Goal: Task Accomplishment & Management: Manage account settings

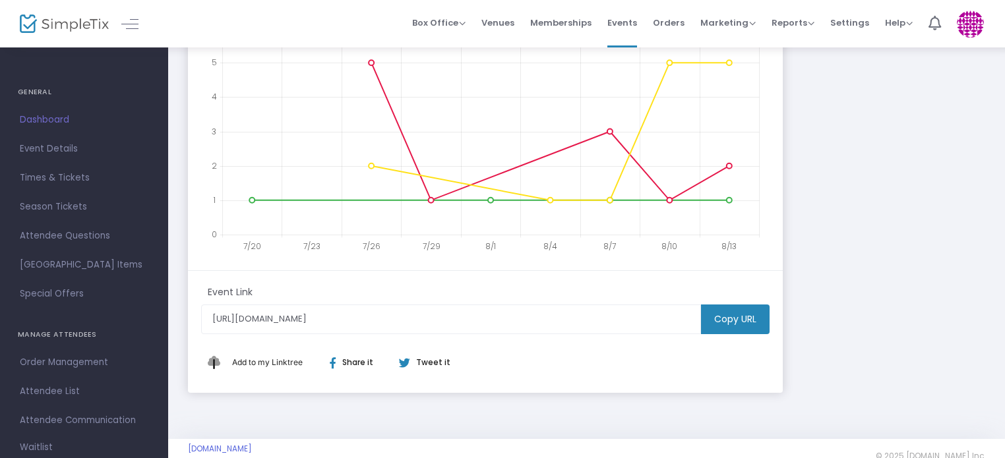
scroll to position [326, 0]
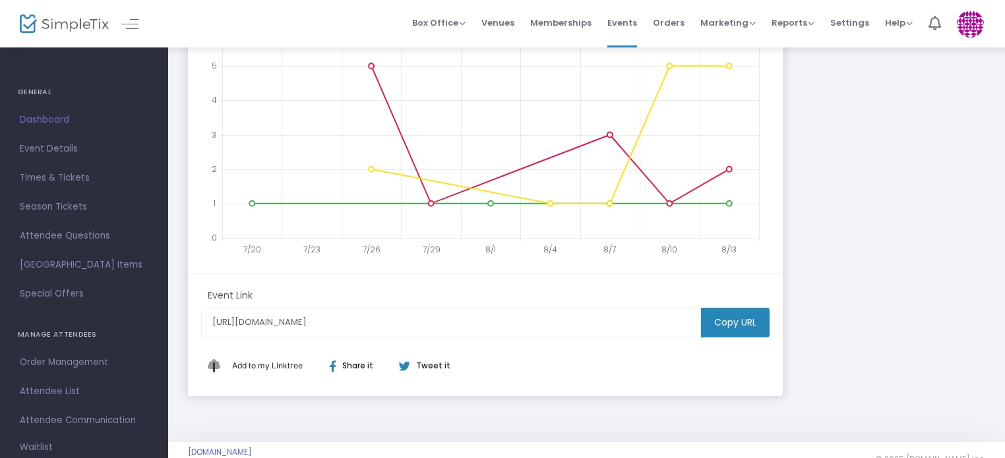
drag, startPoint x: 1005, startPoint y: 266, endPoint x: 1001, endPoint y: 176, distance: 89.8
click at [1001, 176] on div "Special Event Open House [URL][DOMAIN_NAME] Copy All times 30 Tickets sold $100…" at bounding box center [586, 81] width 837 height 722
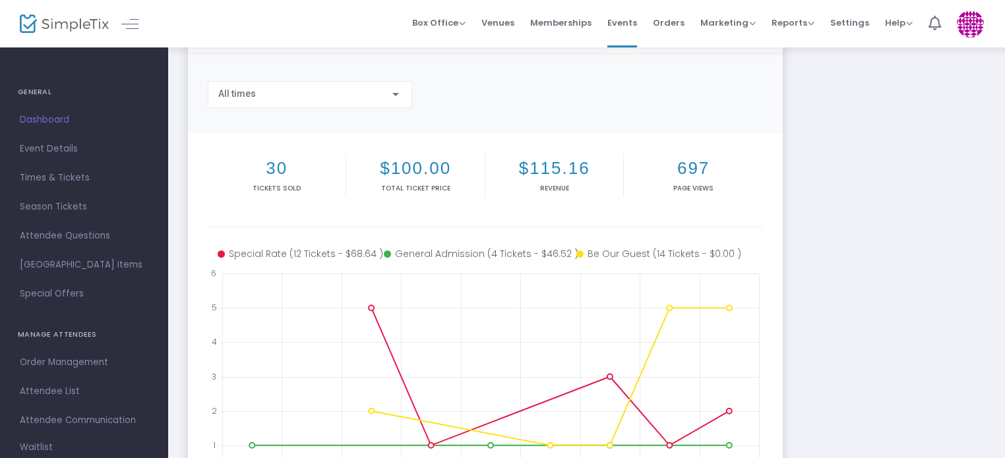
scroll to position [84, 0]
click at [49, 359] on span "Order Management" at bounding box center [84, 362] width 129 height 17
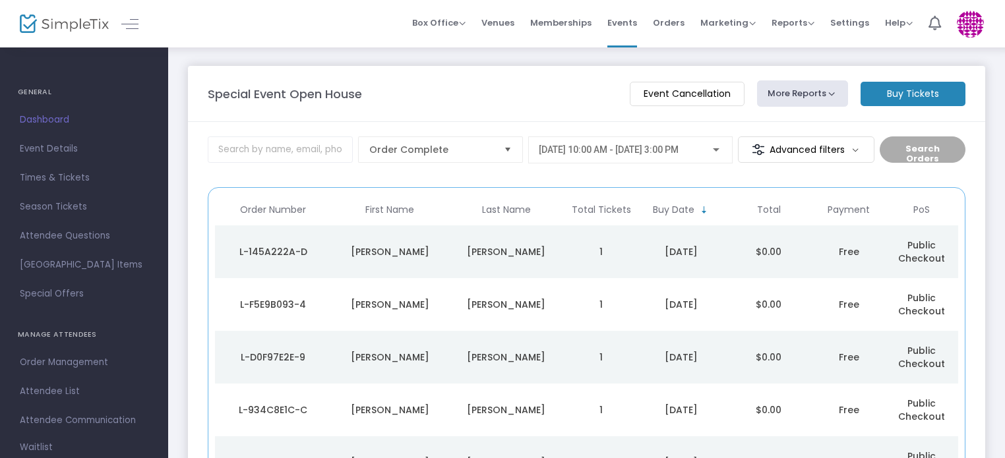
click at [430, 248] on div "[PERSON_NAME]" at bounding box center [390, 251] width 110 height 13
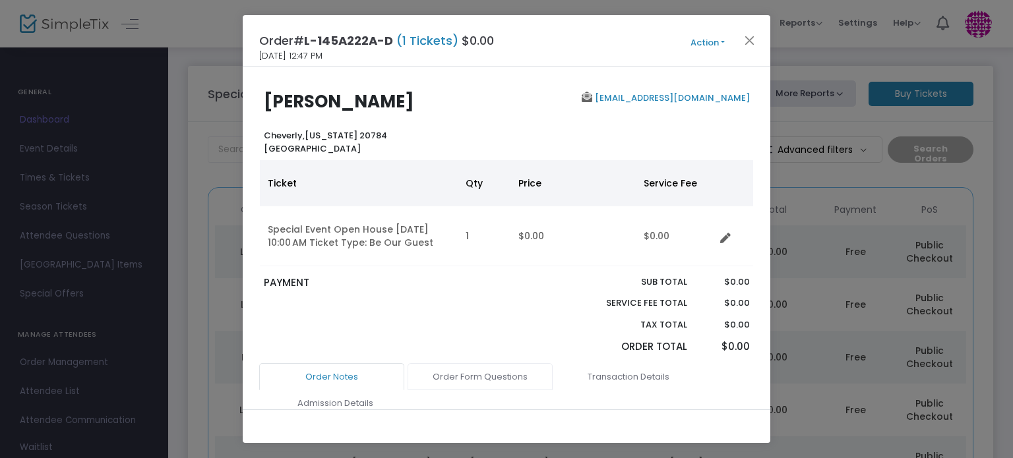
click at [472, 376] on link "Order Form Questions" at bounding box center [480, 377] width 145 height 28
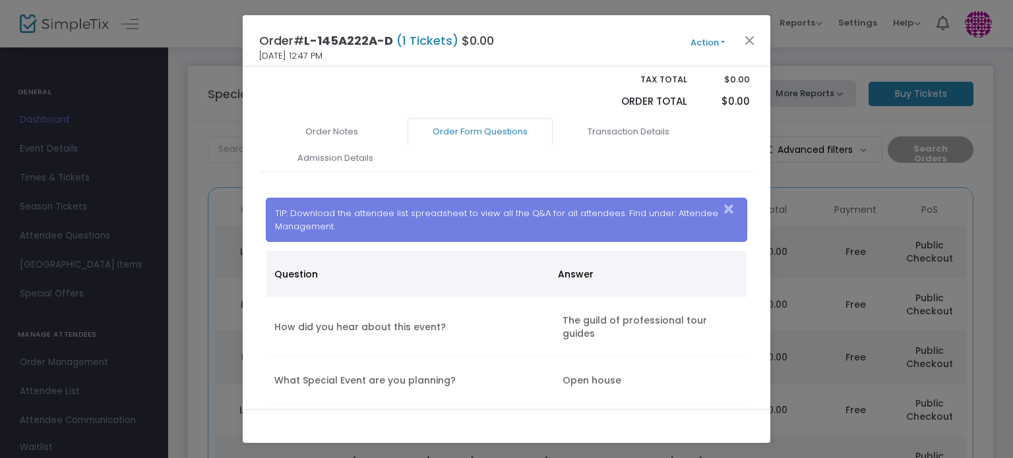
scroll to position [301, 0]
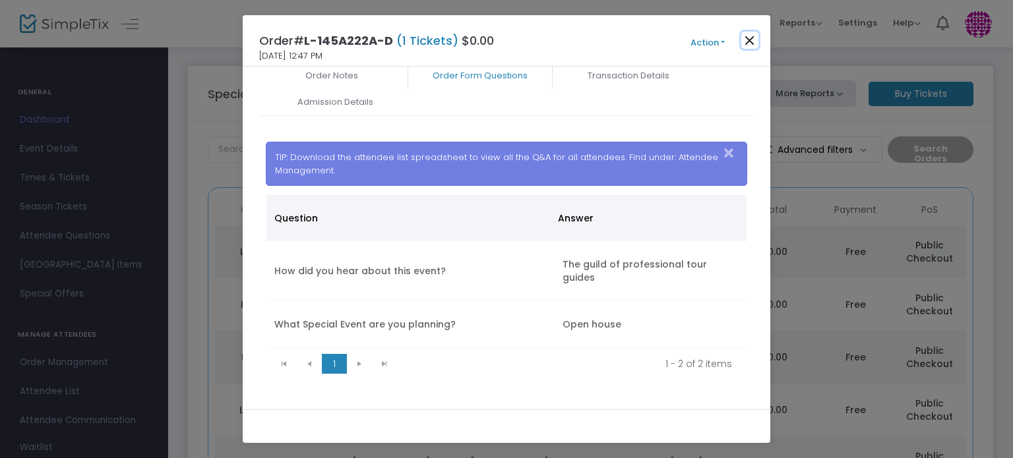
click at [747, 44] on button "Close" at bounding box center [749, 40] width 17 height 17
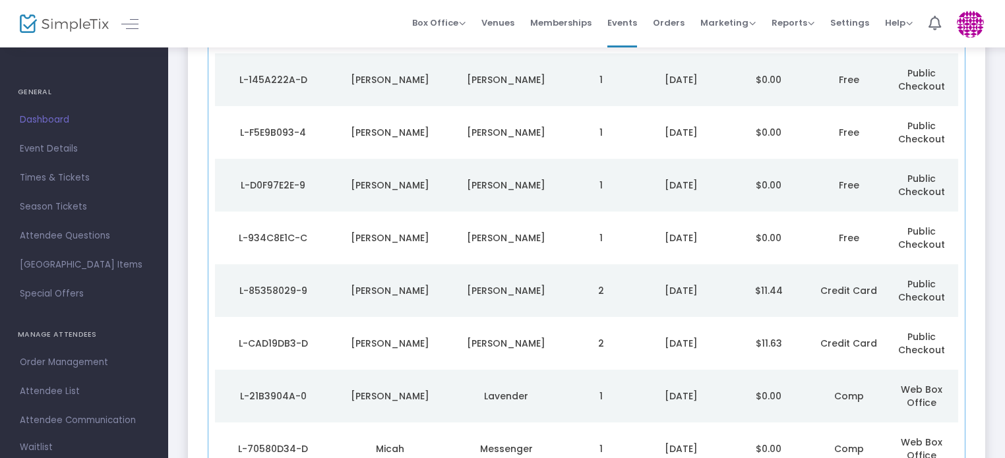
scroll to position [189, 0]
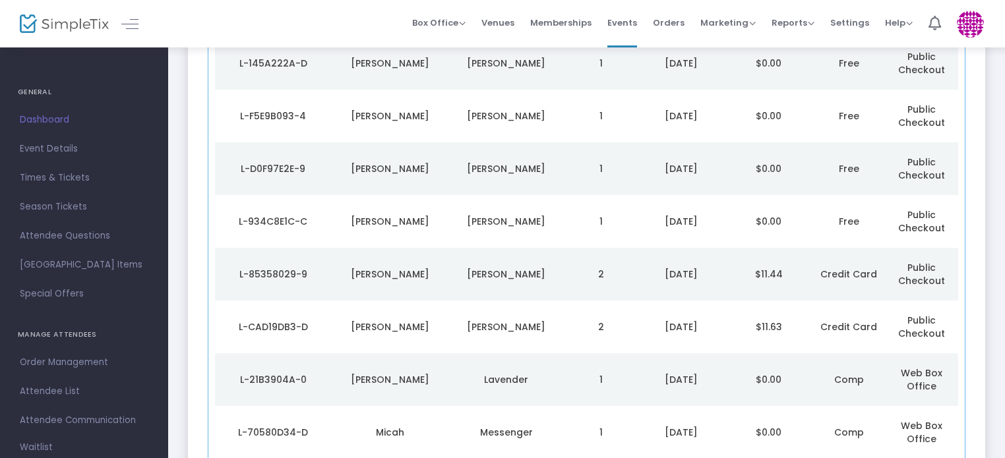
click at [390, 166] on div "[PERSON_NAME]" at bounding box center [390, 168] width 110 height 13
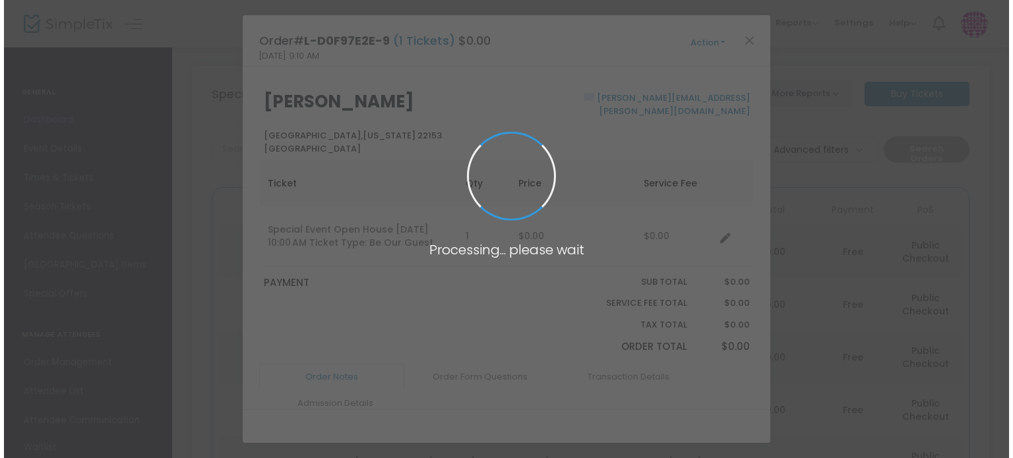
scroll to position [0, 0]
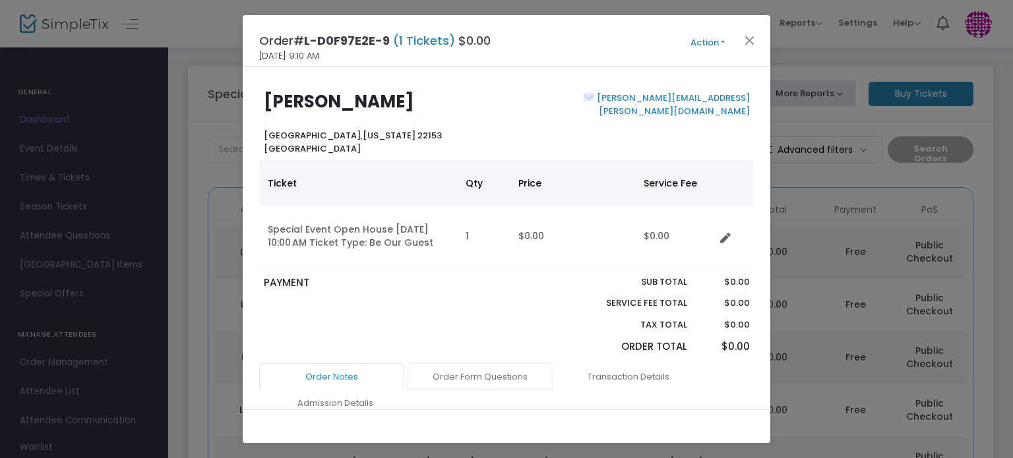
click at [495, 373] on link "Order Form Questions" at bounding box center [480, 377] width 145 height 28
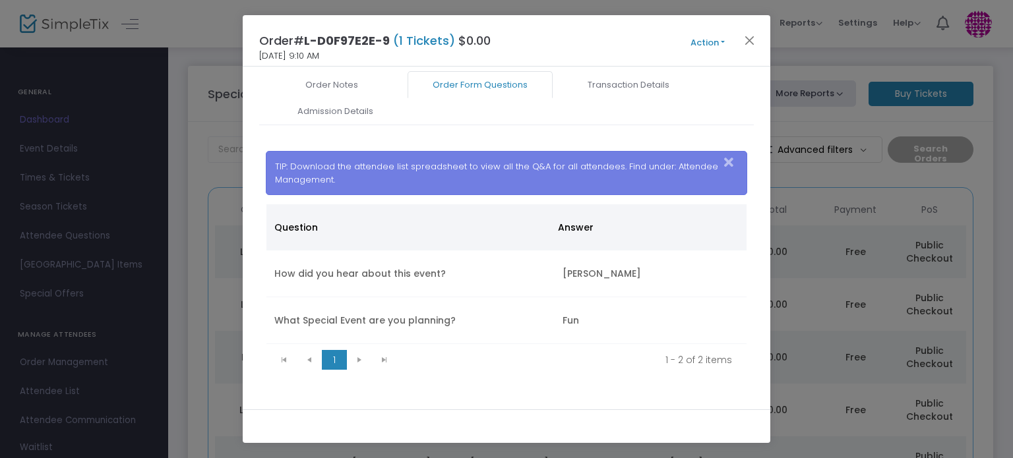
scroll to position [290, 0]
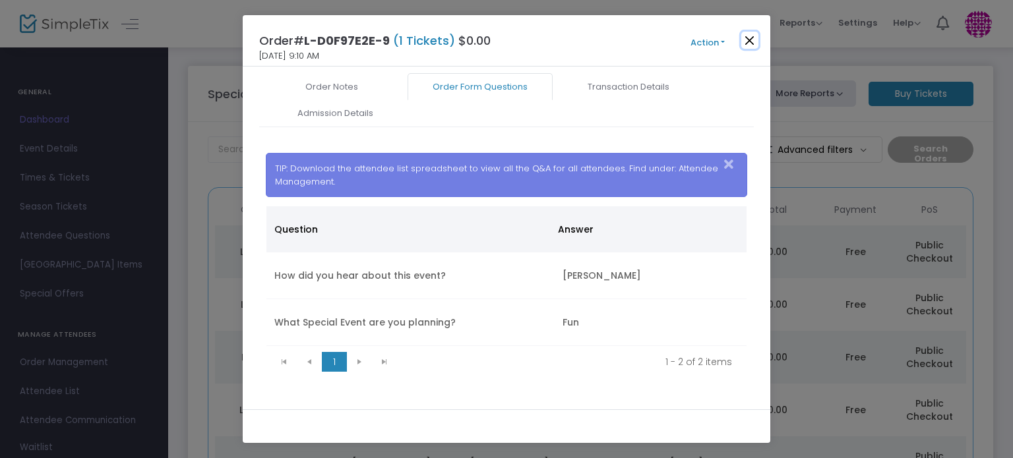
click at [752, 44] on button "Close" at bounding box center [749, 40] width 17 height 17
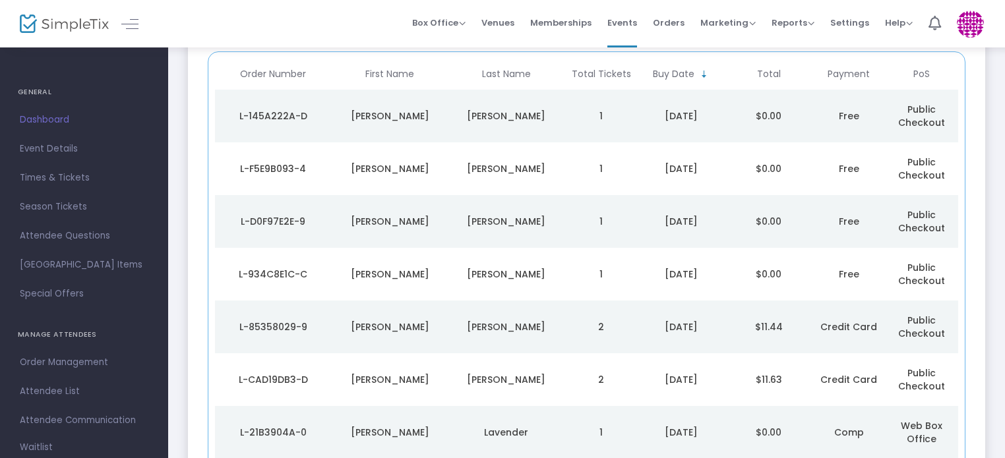
scroll to position [189, 0]
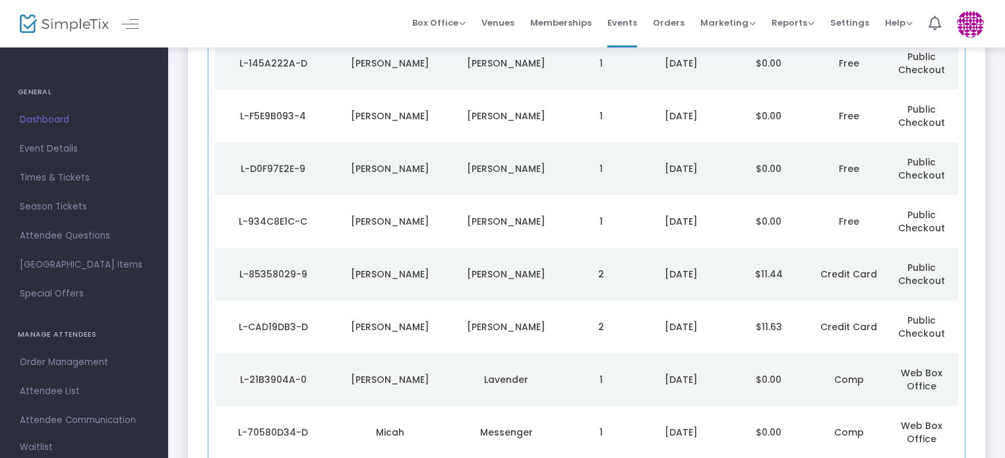
click at [433, 266] on td "[PERSON_NAME]" at bounding box center [390, 274] width 117 height 53
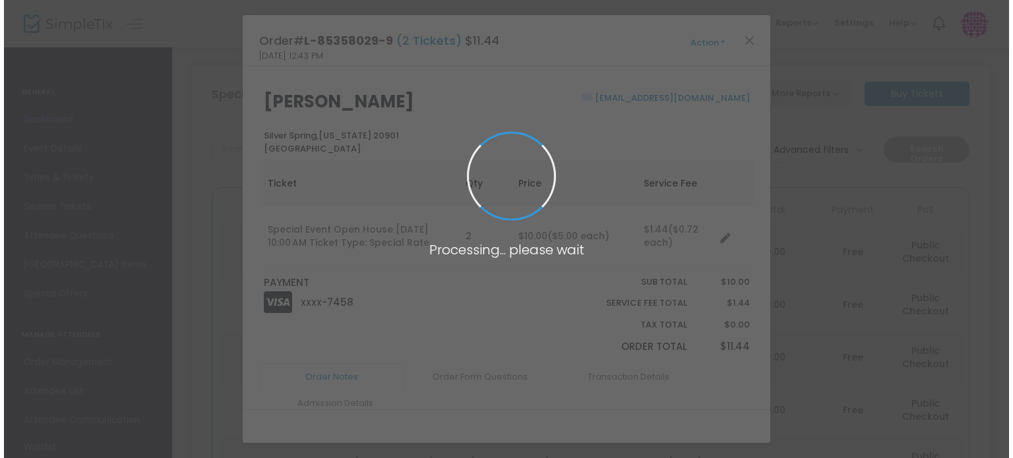
scroll to position [0, 0]
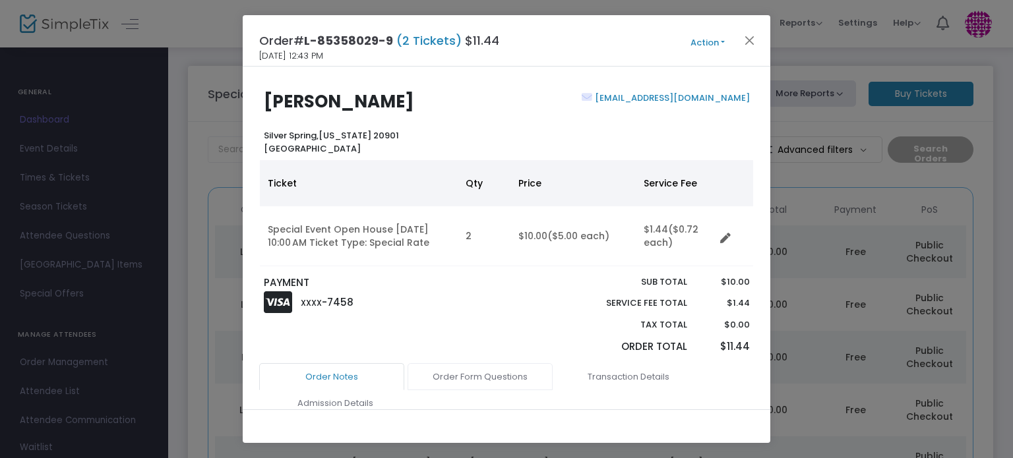
click at [520, 369] on link "Order Form Questions" at bounding box center [480, 377] width 145 height 28
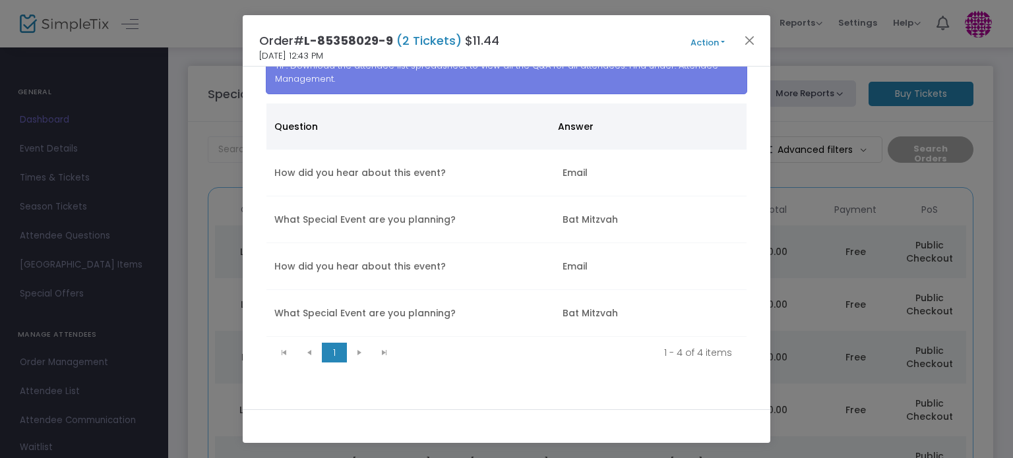
scroll to position [393, 0]
click at [755, 34] on button "Close" at bounding box center [749, 40] width 17 height 17
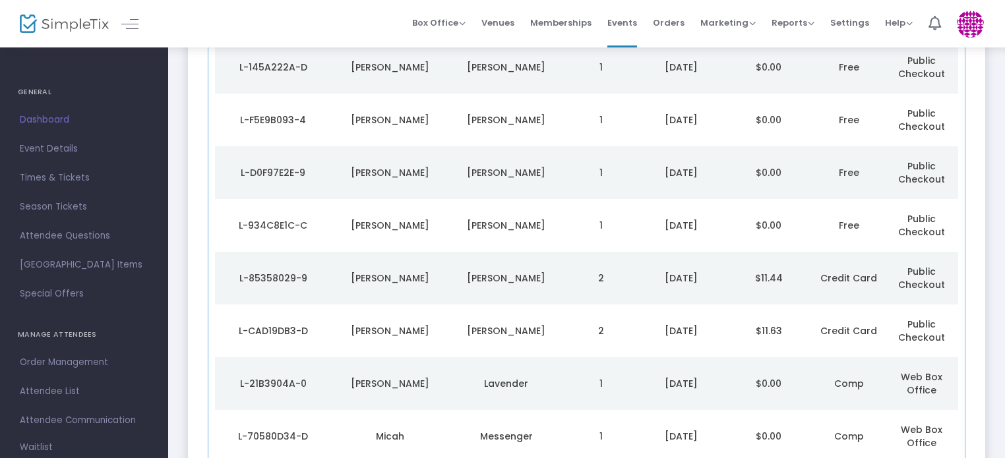
scroll to position [189, 0]
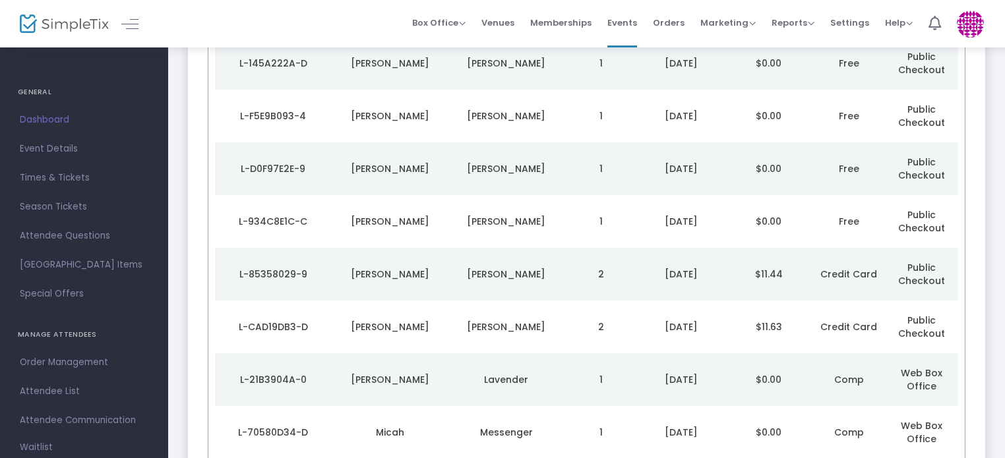
click at [416, 326] on div "[PERSON_NAME]" at bounding box center [390, 327] width 110 height 13
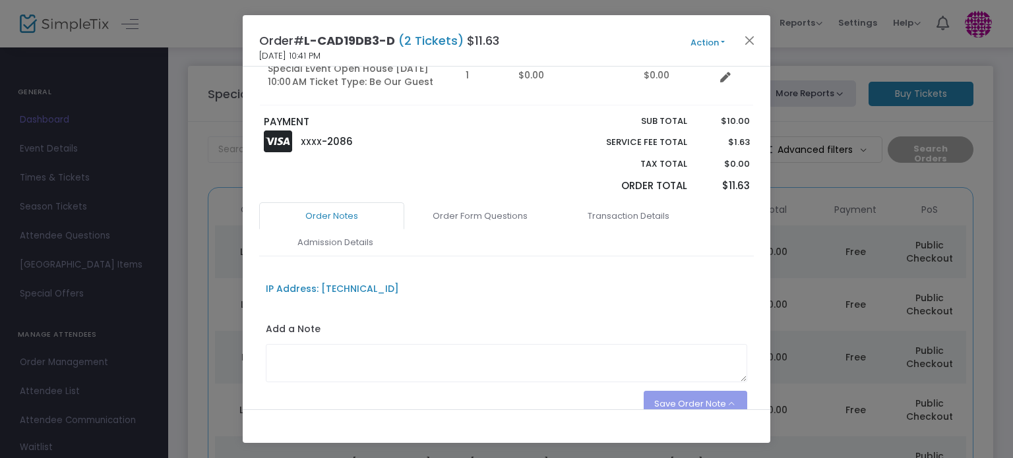
scroll to position [287, 0]
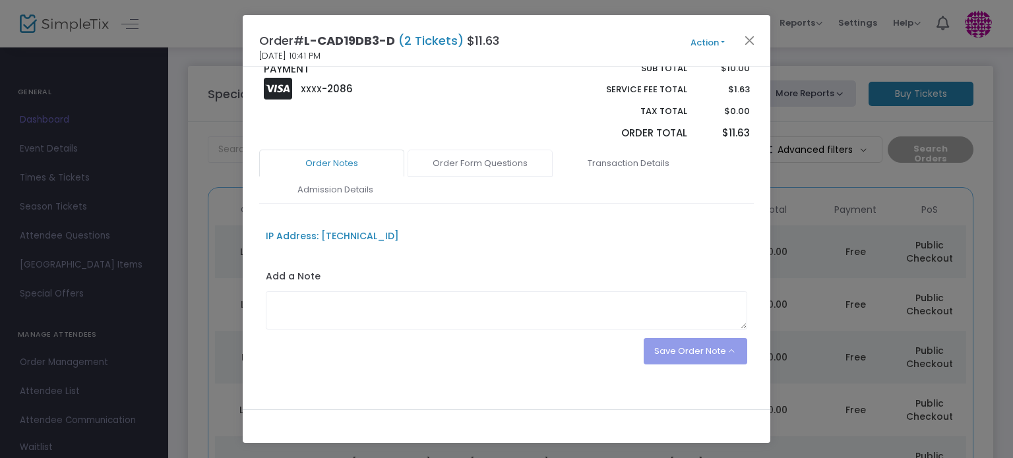
click at [501, 164] on link "Order Form Questions" at bounding box center [480, 164] width 145 height 28
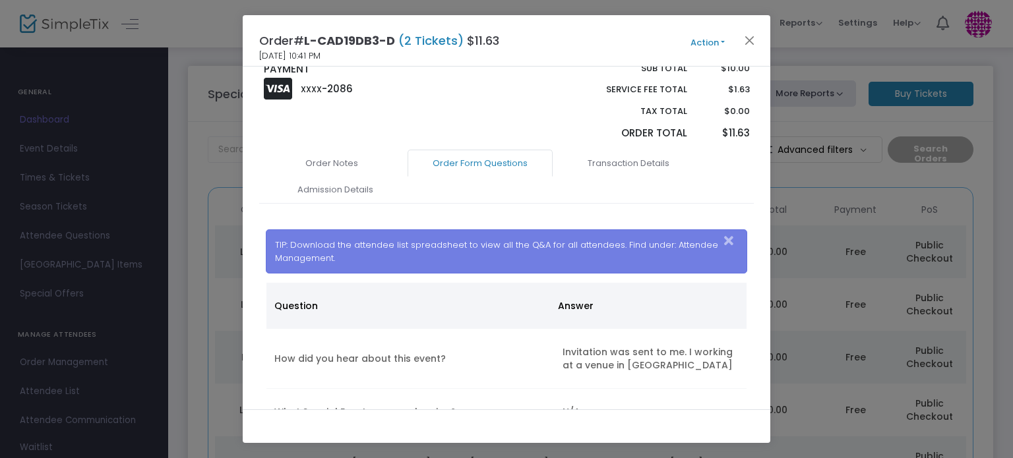
scroll to position [495, 0]
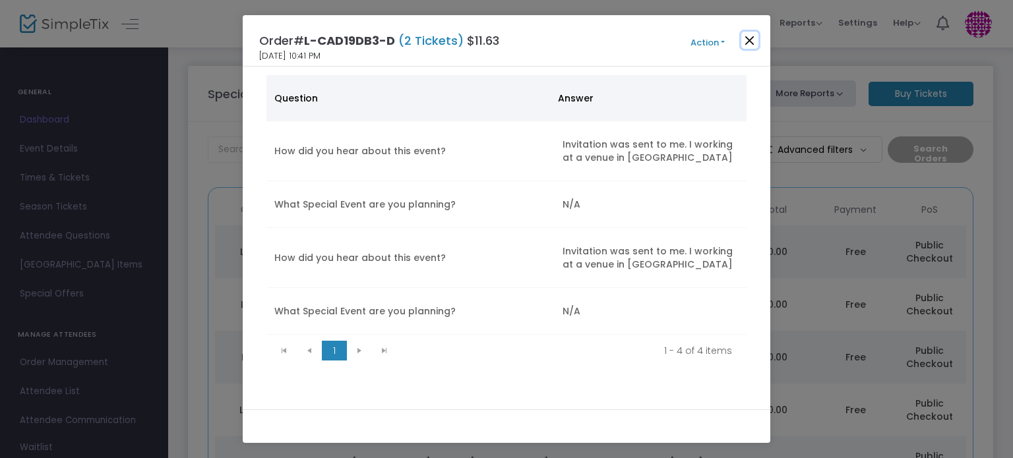
click at [747, 41] on button "Close" at bounding box center [749, 40] width 17 height 17
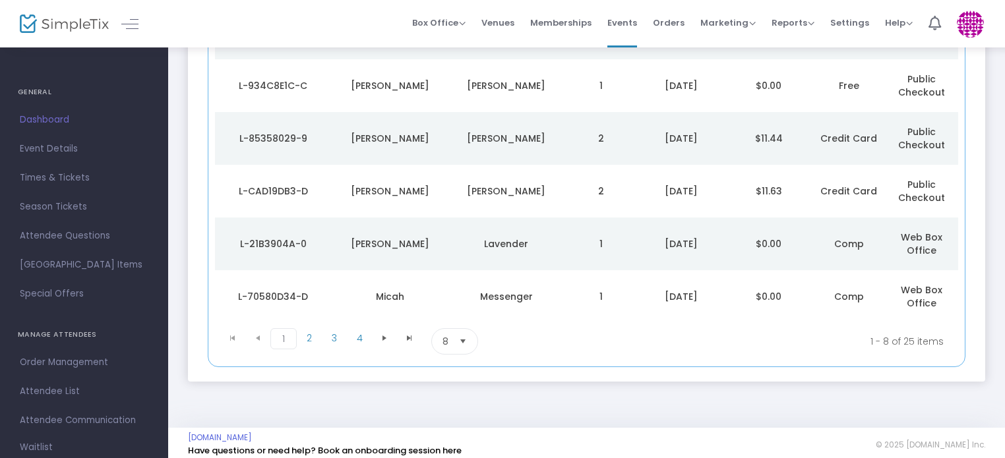
scroll to position [326, 0]
click at [308, 334] on span "2" at bounding box center [309, 337] width 25 height 20
click at [559, 250] on td "Soby" at bounding box center [507, 242] width 117 height 53
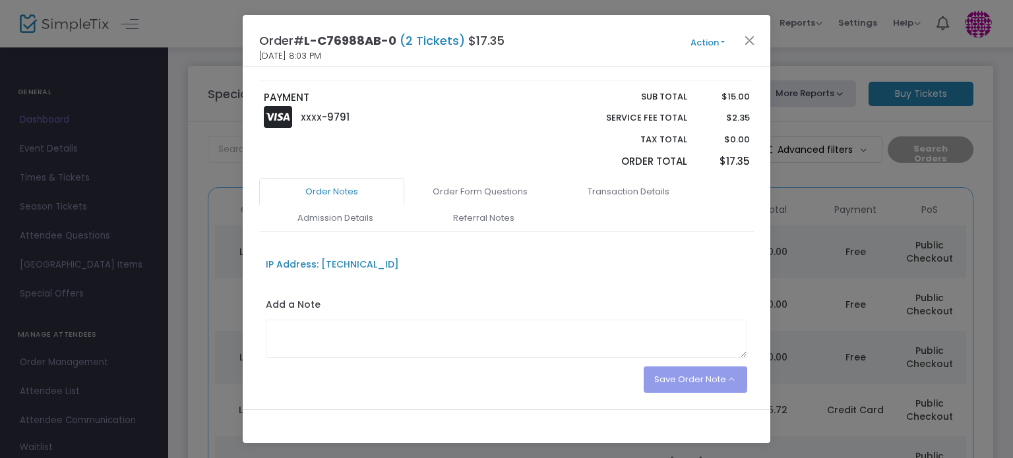
scroll to position [257, 0]
click at [644, 189] on link "Transaction Details" at bounding box center [628, 193] width 145 height 28
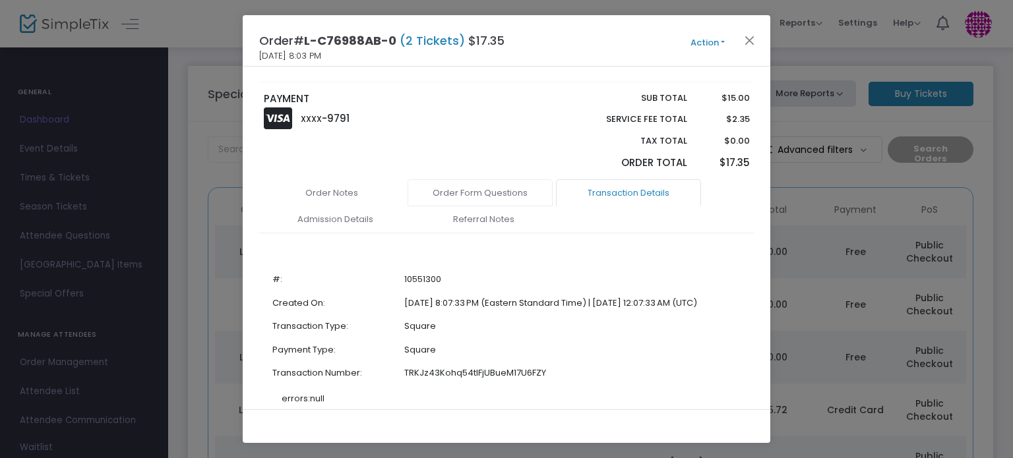
click at [496, 190] on link "Order Form Questions" at bounding box center [480, 193] width 145 height 28
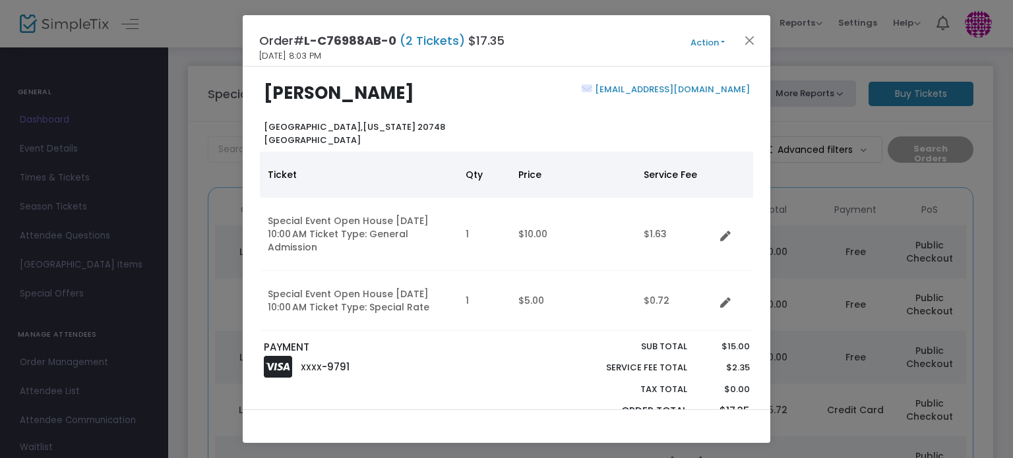
scroll to position [11, 0]
drag, startPoint x: 378, startPoint y: 92, endPoint x: 259, endPoint y: 92, distance: 118.7
click at [259, 92] on div "[PERSON_NAME][GEOGRAPHIC_DATA][US_STATE] [GEOGRAPHIC_DATA]" at bounding box center [381, 112] width 249 height 63
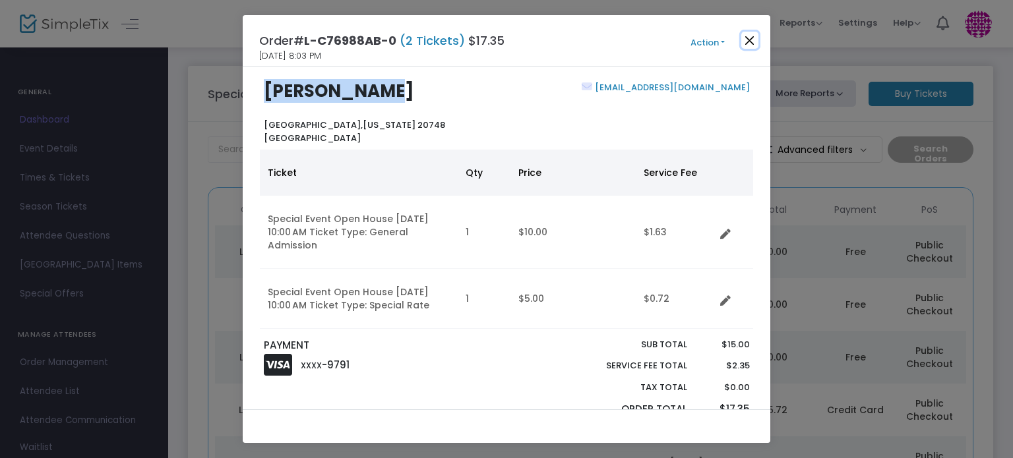
click at [751, 38] on button "Close" at bounding box center [749, 40] width 17 height 17
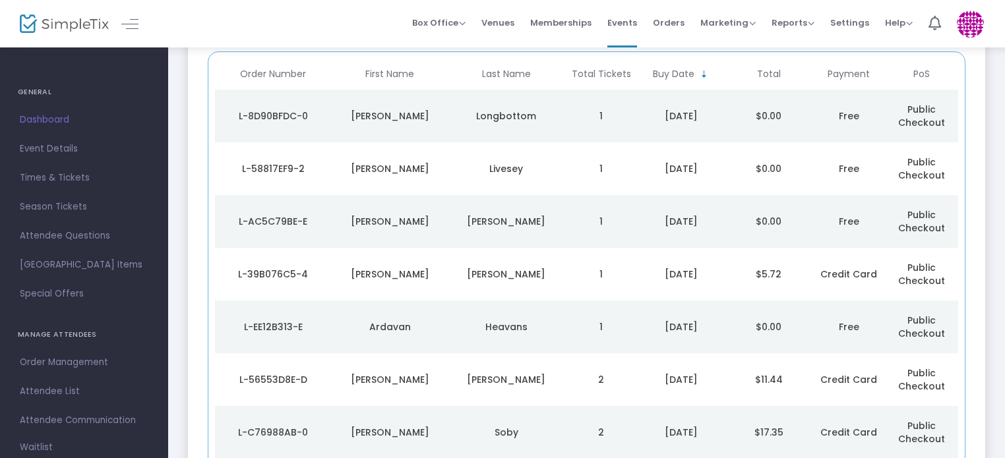
scroll to position [189, 0]
